Goal: Check status: Check status

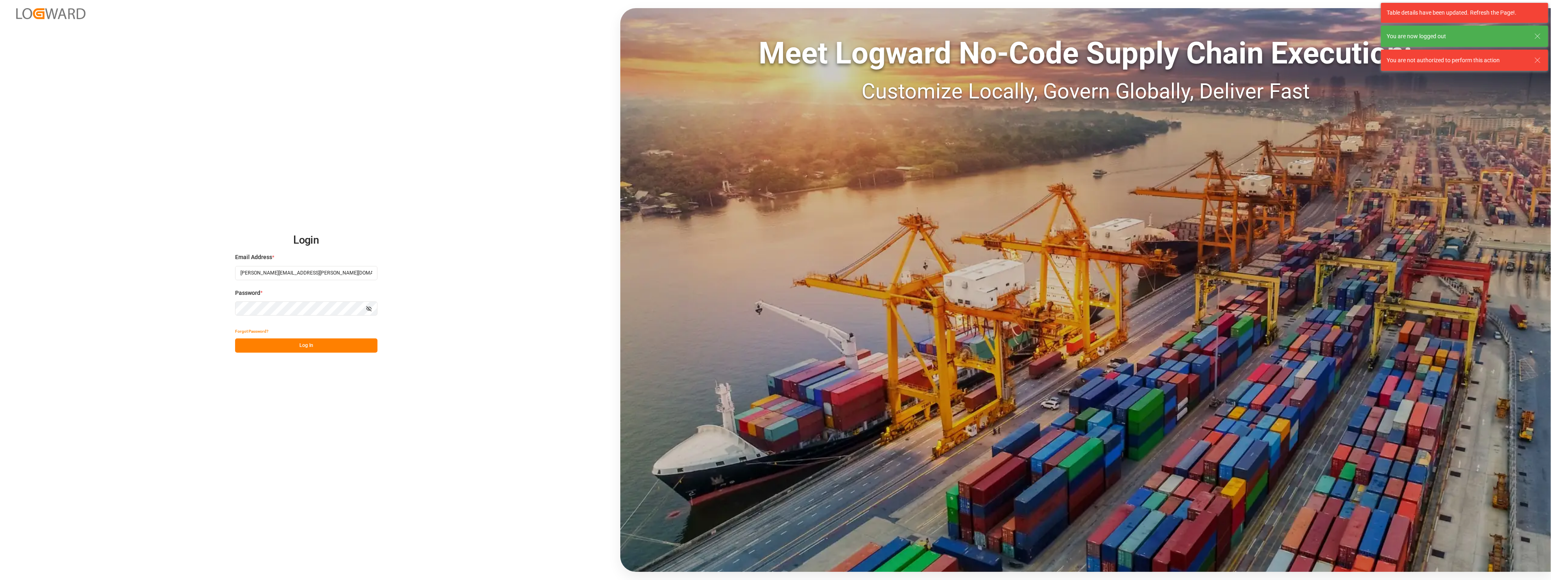
click at [336, 347] on button "Log In" at bounding box center [306, 345] width 142 height 14
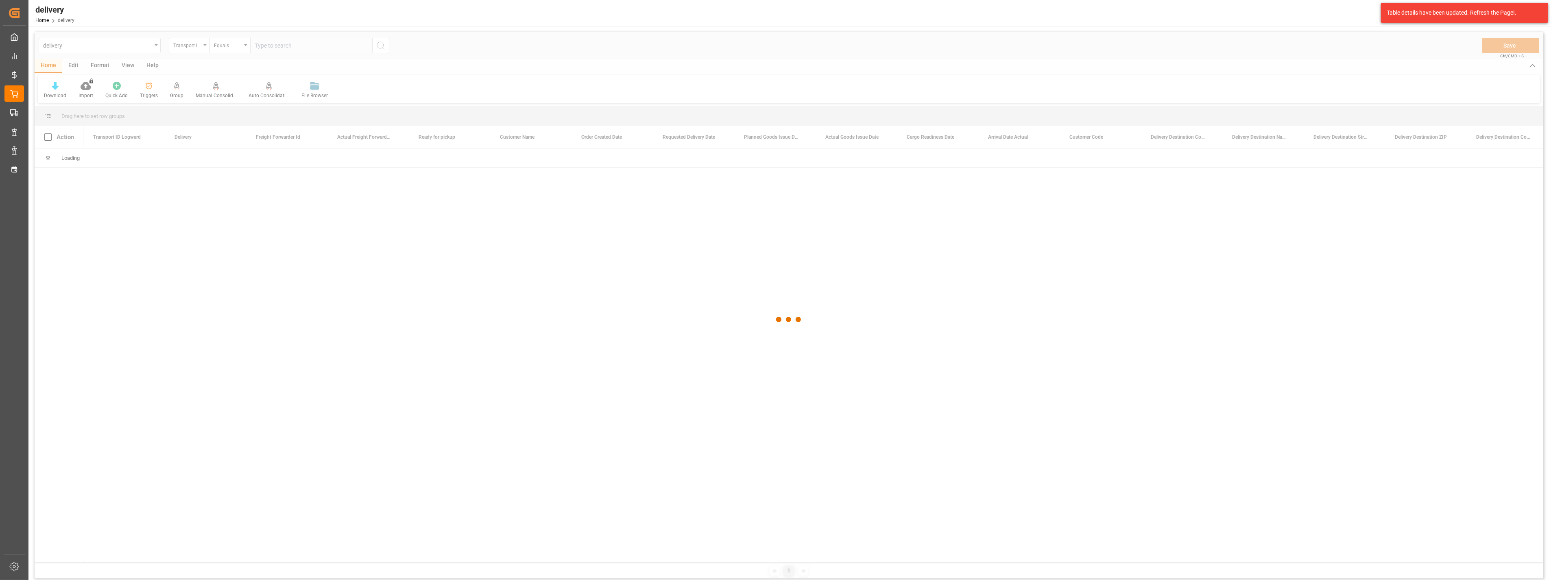
click at [110, 46] on div at bounding box center [789, 319] width 1509 height 575
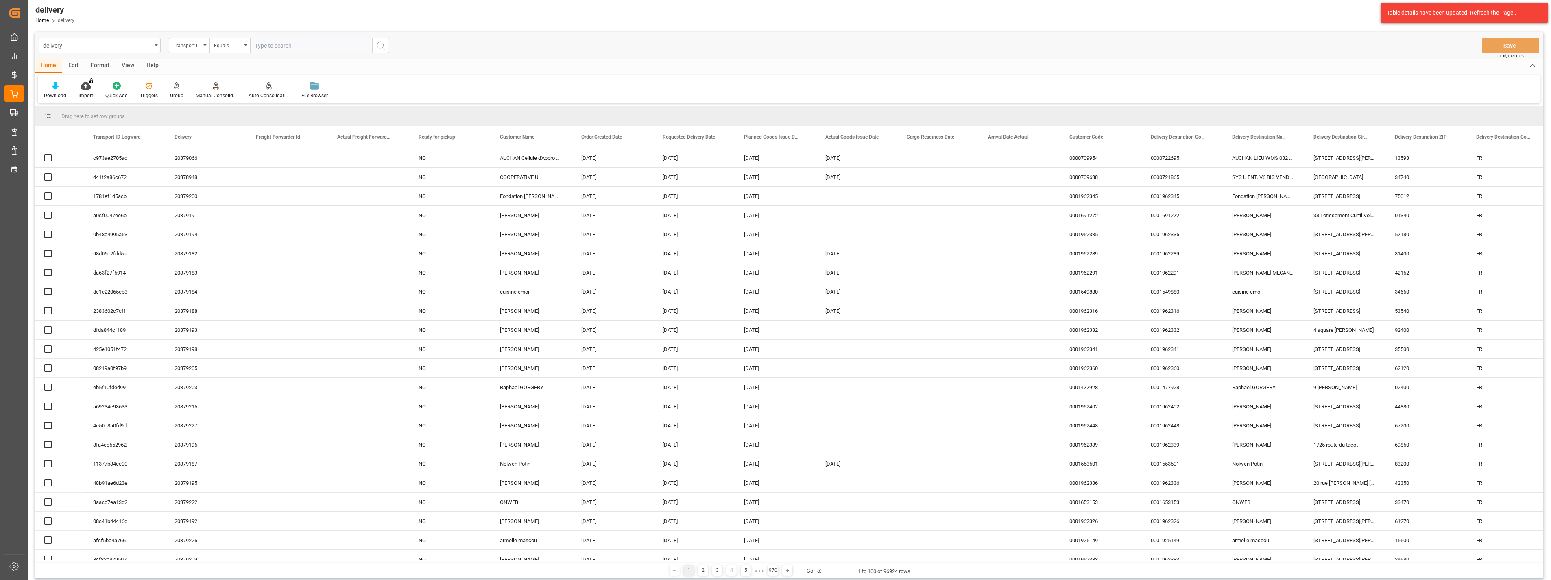
click at [128, 45] on div "delivery" at bounding box center [97, 45] width 109 height 10
type input "delivery"
click at [99, 102] on div "Delivery DE" at bounding box center [99, 100] width 121 height 17
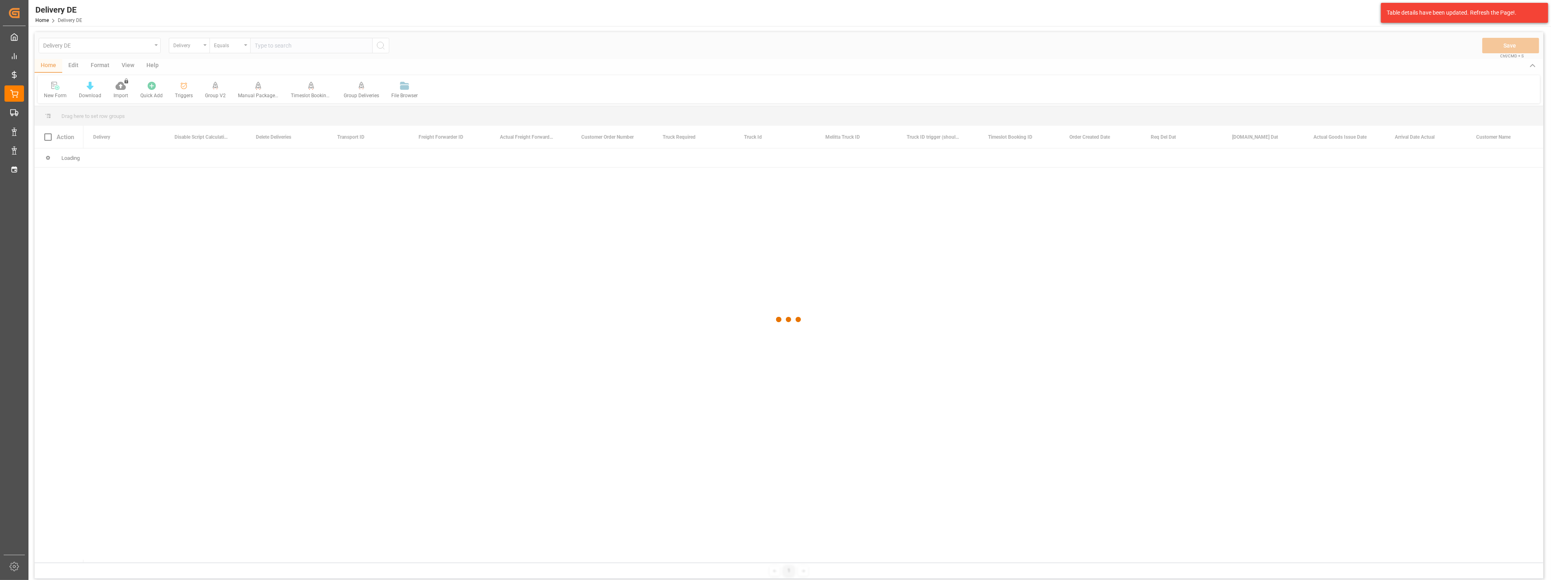
click at [289, 44] on div at bounding box center [789, 319] width 1509 height 575
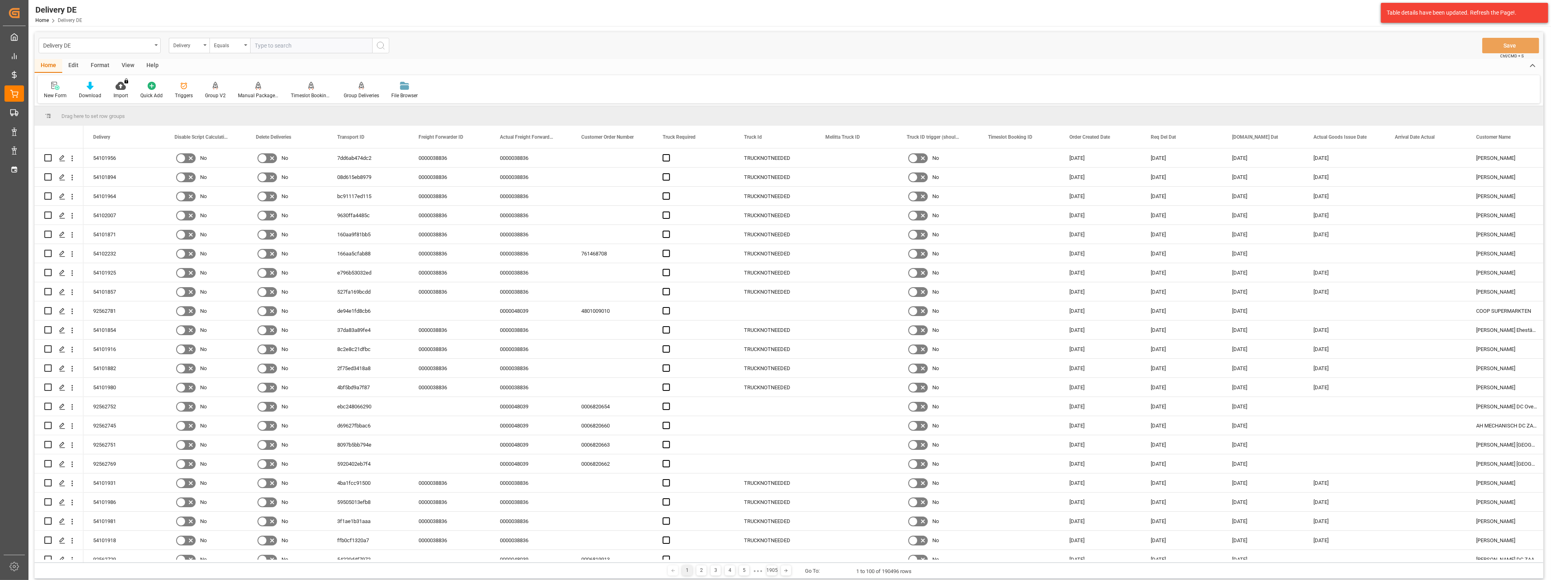
click at [289, 47] on input "text" at bounding box center [311, 45] width 122 height 15
drag, startPoint x: 324, startPoint y: 44, endPoint x: 335, endPoint y: 43, distance: 11.0
click at [324, 44] on input "8000" at bounding box center [311, 45] width 122 height 15
type input "8"
paste input "80003615"
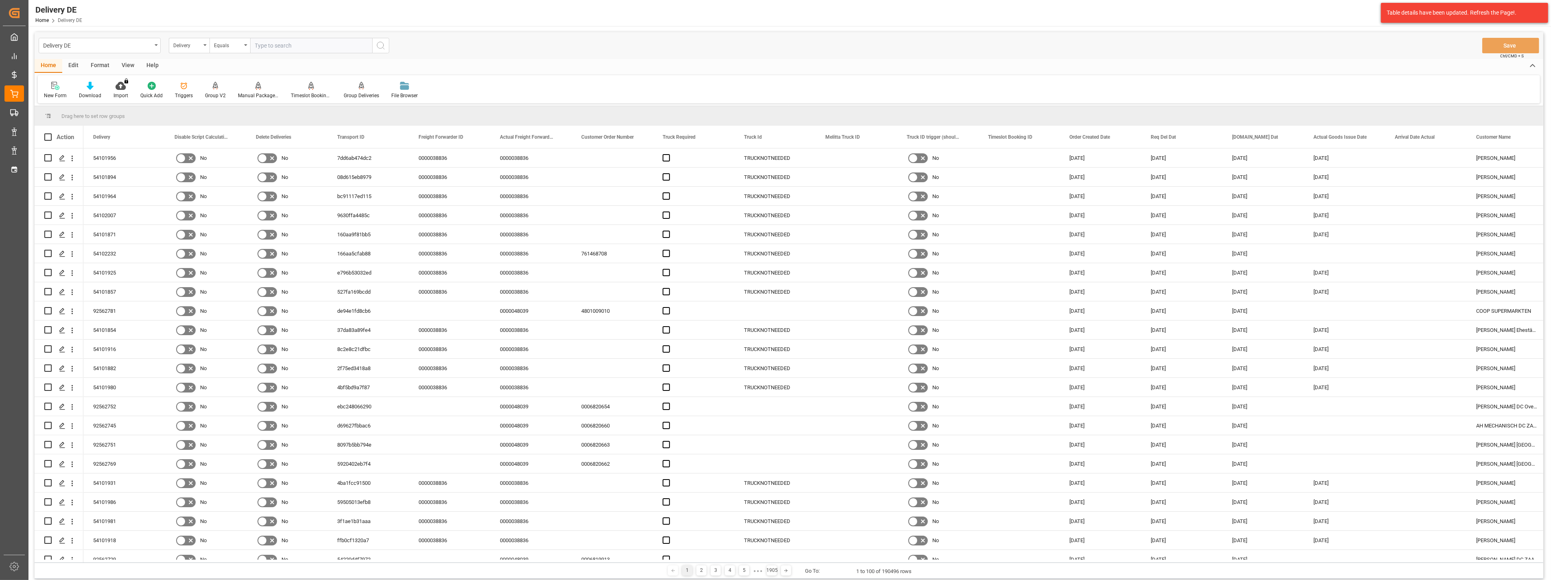
type input "80003615"
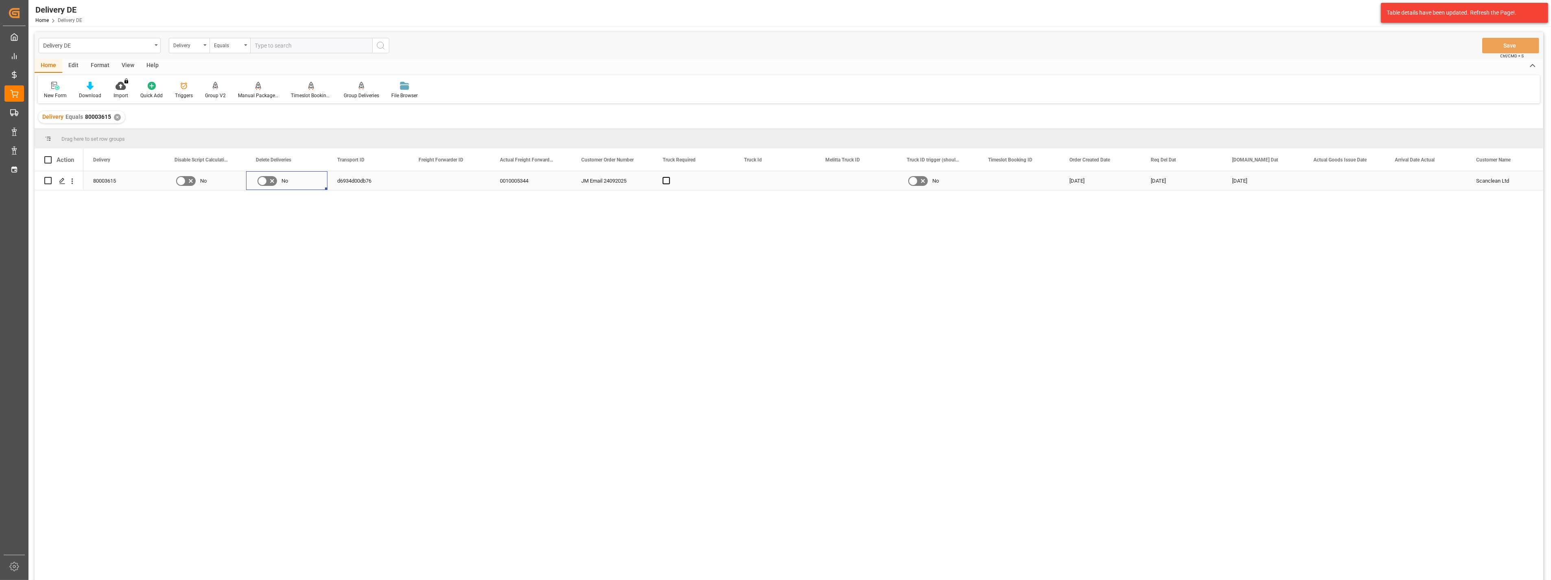
click at [266, 179] on icon "Press SPACE to select this row." at bounding box center [262, 181] width 10 height 10
click at [0, 0] on input "Press SPACE to select this row." at bounding box center [0, 0] width 0 height 0
click at [289, 51] on input "text" at bounding box center [311, 45] width 122 height 15
paste input "80003615"
type input "80003614"
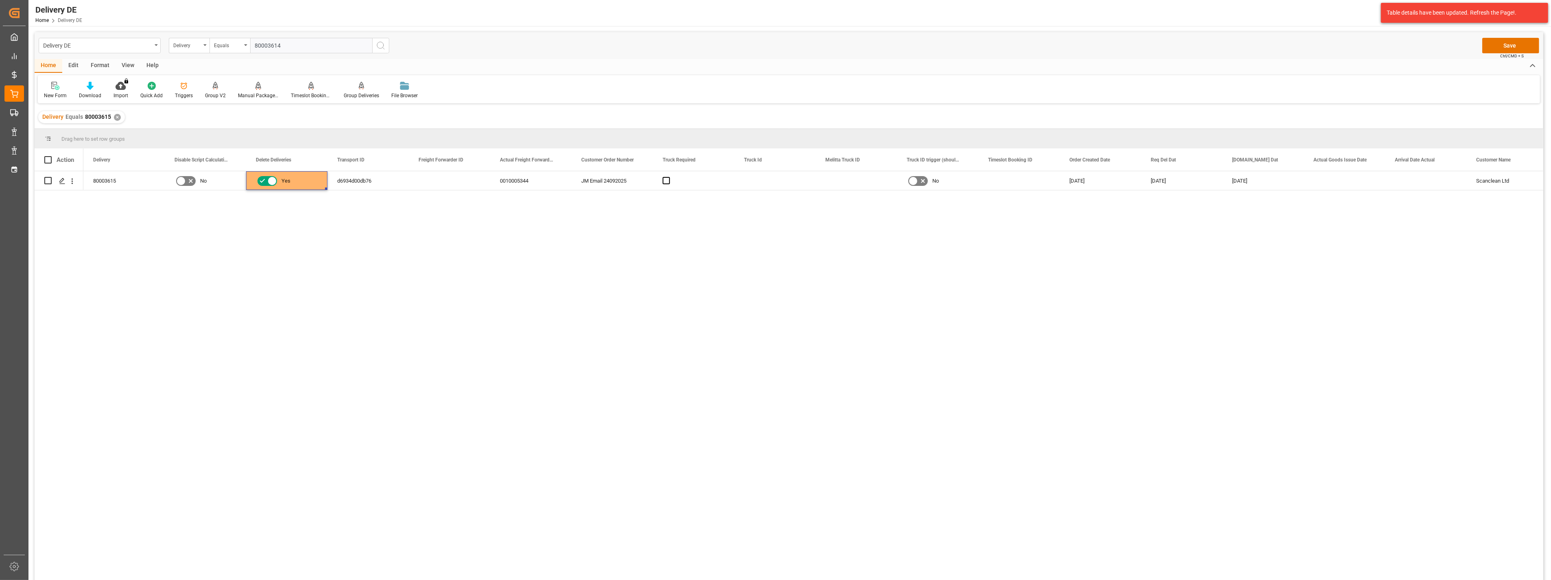
click at [383, 46] on icon "search button" at bounding box center [381, 46] width 10 height 10
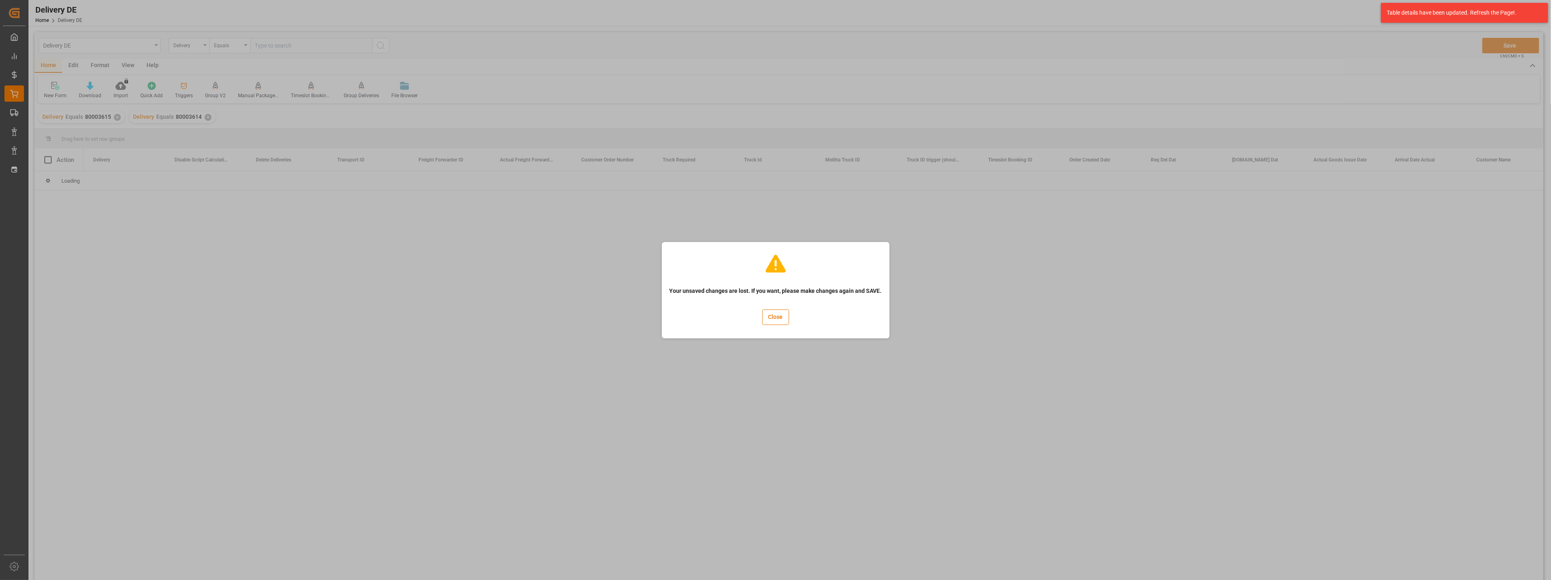
click at [119, 118] on div "Your unsaved changes are lost. If you want, please make changes again and SAVE.…" at bounding box center [775, 290] width 1551 height 580
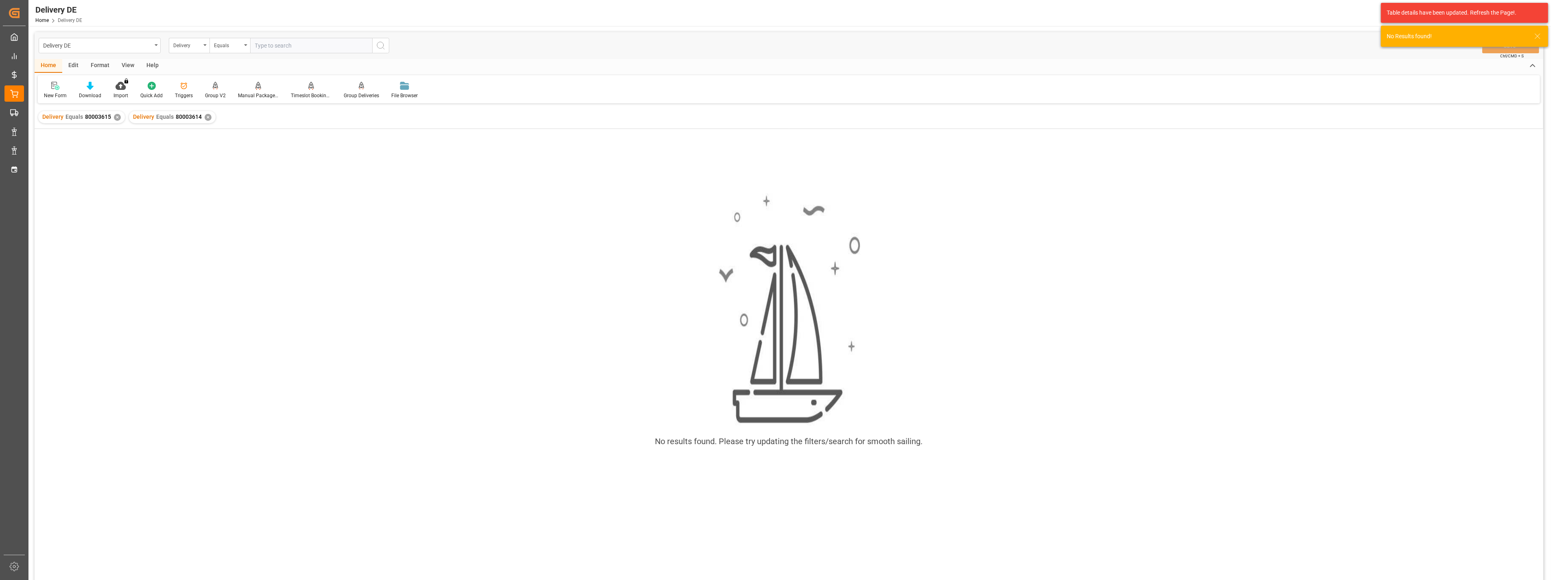
click at [118, 116] on div "✕" at bounding box center [117, 117] width 7 height 7
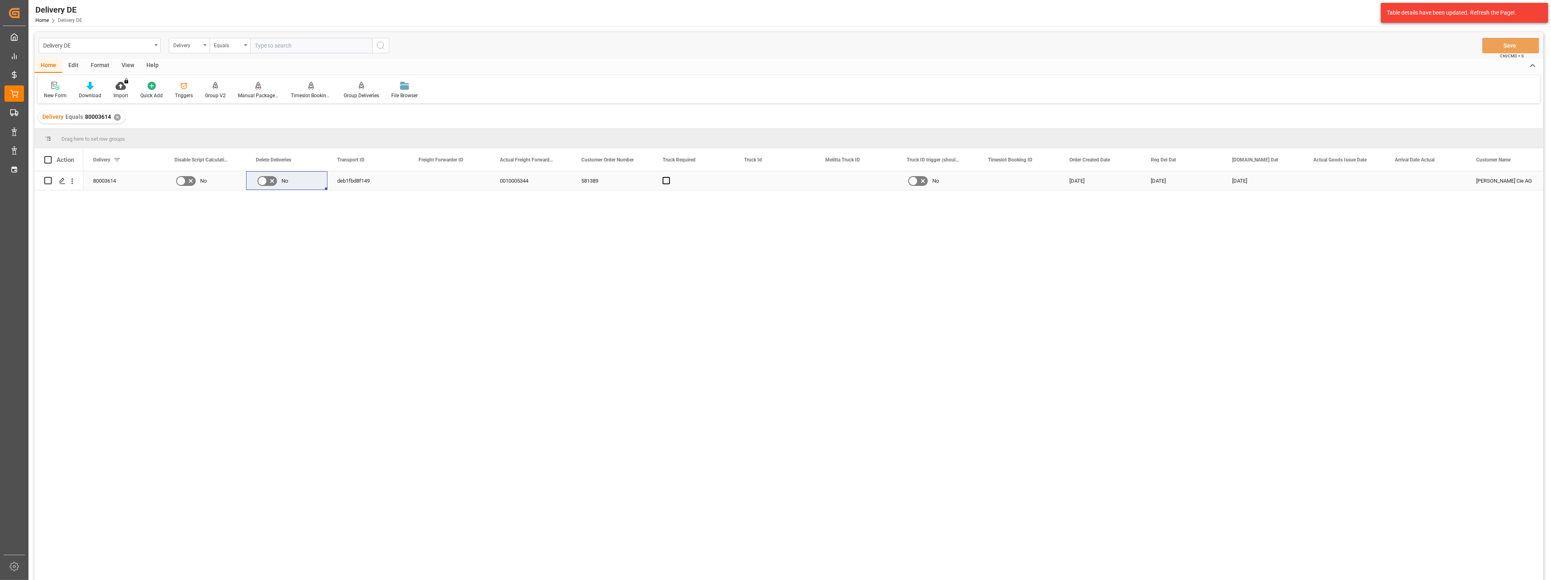
click at [260, 180] on icon "Press SPACE to select this row." at bounding box center [262, 181] width 10 height 10
click at [0, 0] on input "Press SPACE to select this row." at bounding box center [0, 0] width 0 height 0
click at [307, 46] on input "text" at bounding box center [311, 45] width 122 height 15
paste input "80003615"
type input "80003612"
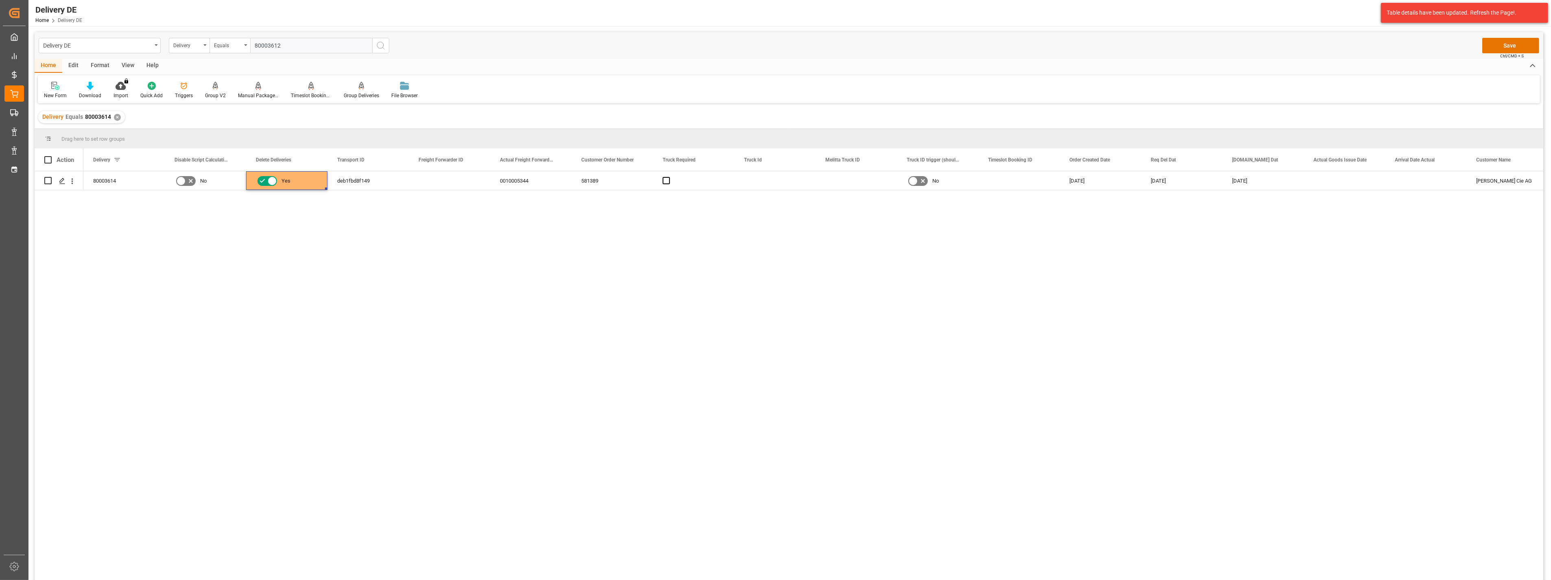
click at [386, 46] on button "search button" at bounding box center [380, 45] width 17 height 15
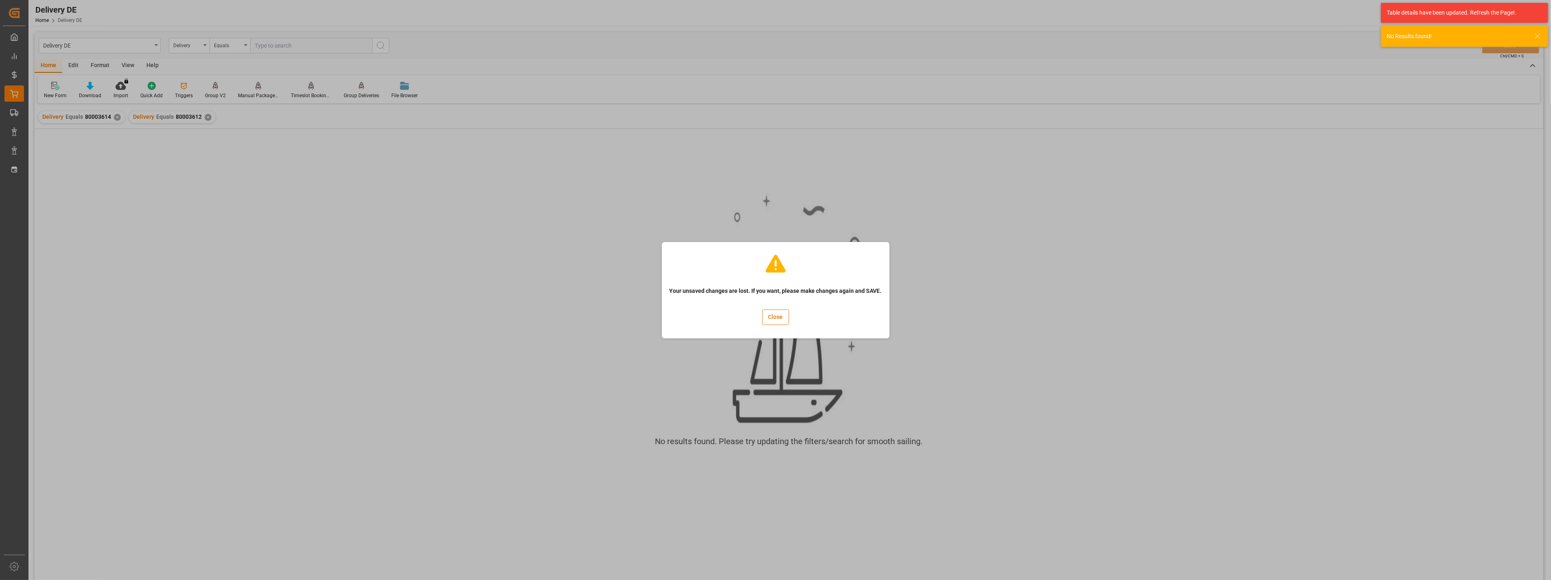
click at [117, 117] on div "Your unsaved changes are lost. If you want, please make changes again and SAVE.…" at bounding box center [775, 290] width 1551 height 580
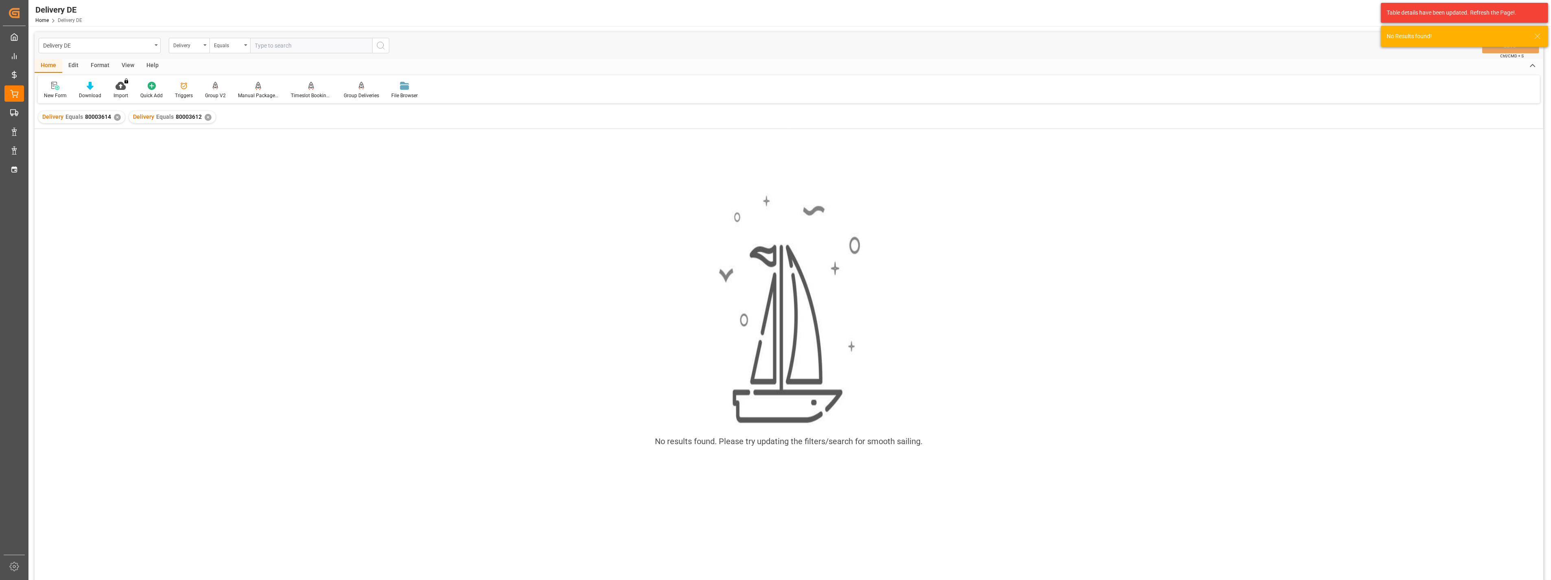
click at [116, 116] on div "✕" at bounding box center [117, 117] width 7 height 7
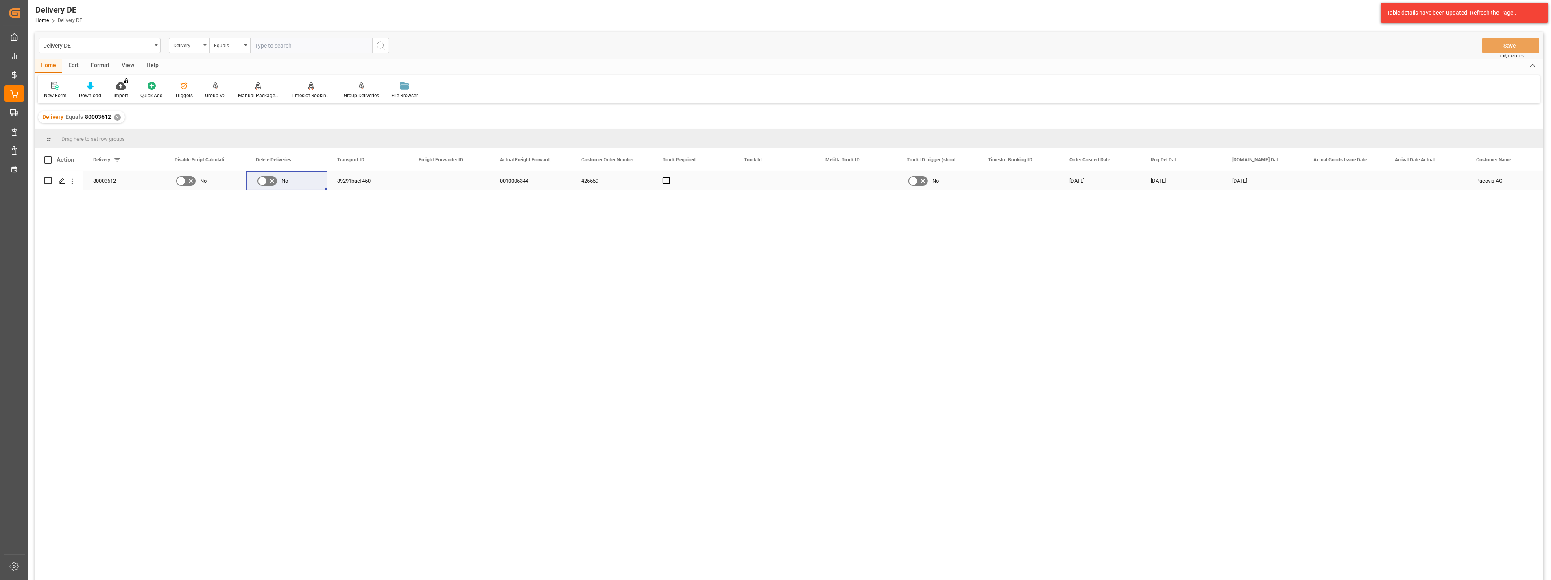
click at [262, 181] on icon "Press SPACE to select this row." at bounding box center [262, 181] width 5 height 4
click at [0, 0] on input "Press SPACE to select this row." at bounding box center [0, 0] width 0 height 0
click at [392, 374] on div "80003612 No Yes 39291bacf450 0010005344 425559 No [DATE] [DATE] [DATE] Pacovis …" at bounding box center [813, 378] width 1460 height 414
